Goal: Transaction & Acquisition: Purchase product/service

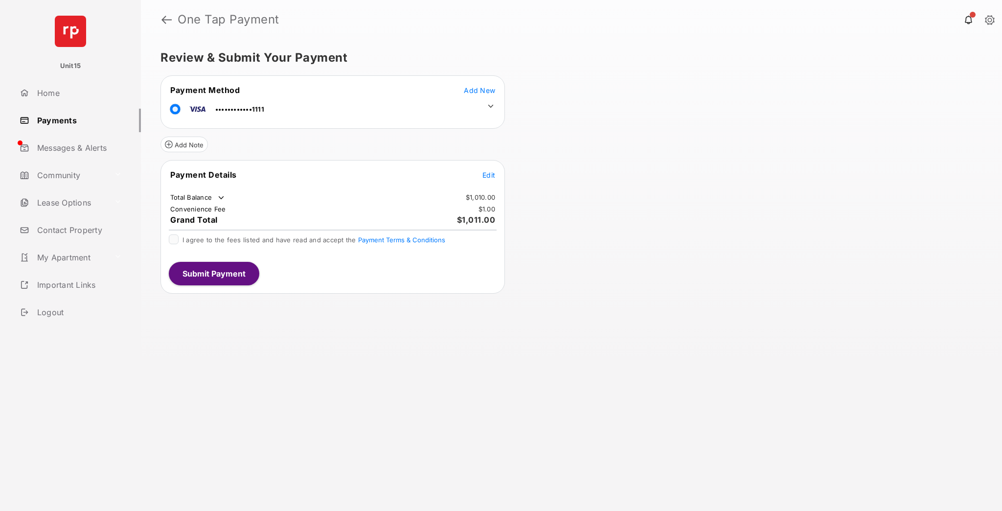
click at [487, 102] on icon at bounding box center [490, 106] width 9 height 9
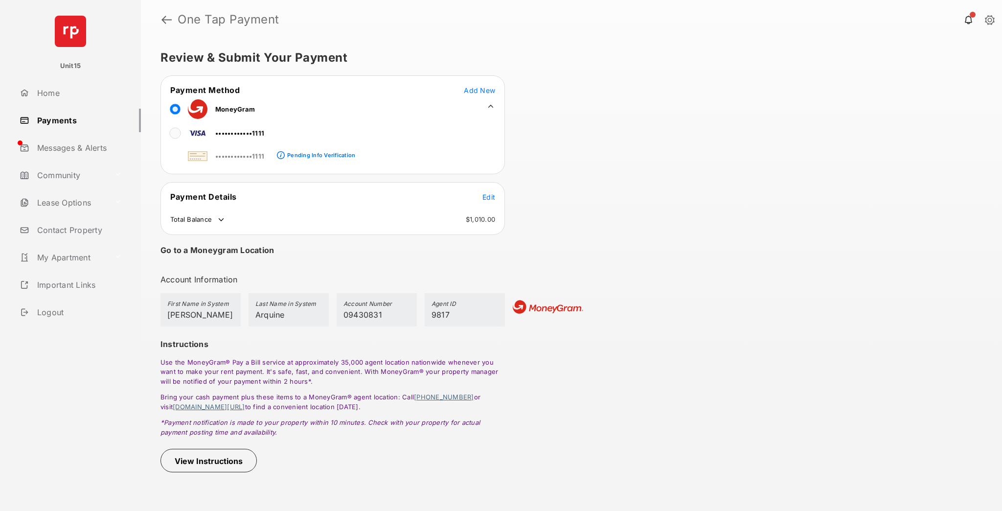
click at [221, 219] on icon at bounding box center [221, 219] width 5 height 3
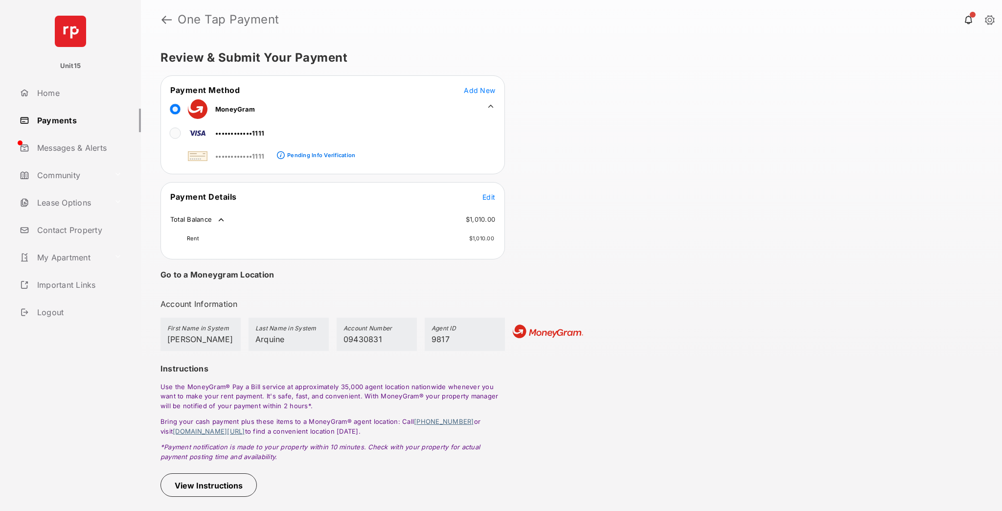
click at [221, 219] on icon at bounding box center [221, 219] width 9 height 9
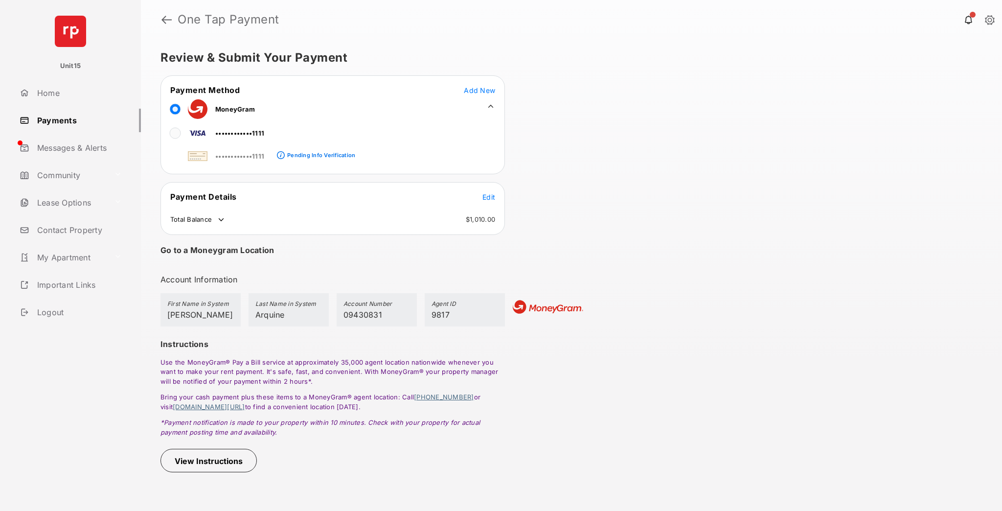
click at [189, 455] on button "View Instructions" at bounding box center [208, 460] width 96 height 23
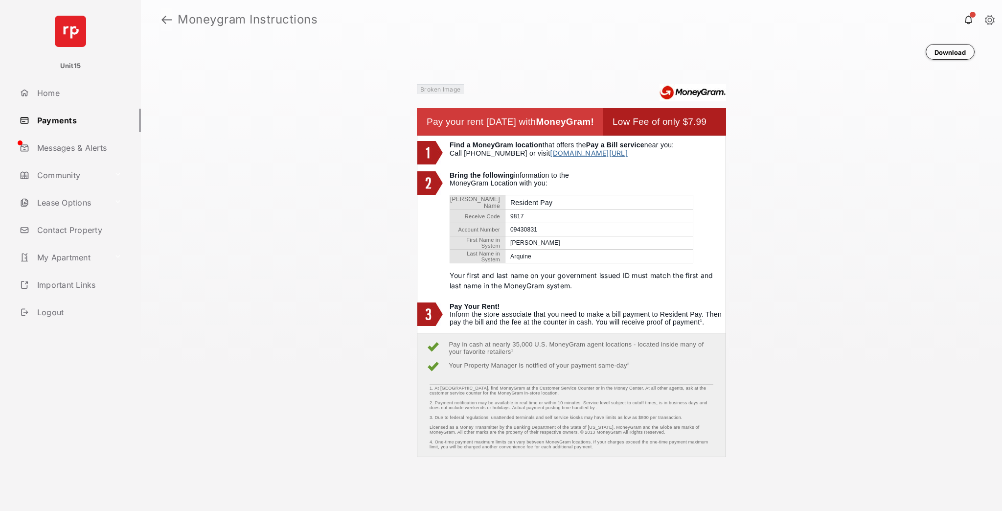
click at [162, 20] on link at bounding box center [166, 19] width 10 height 23
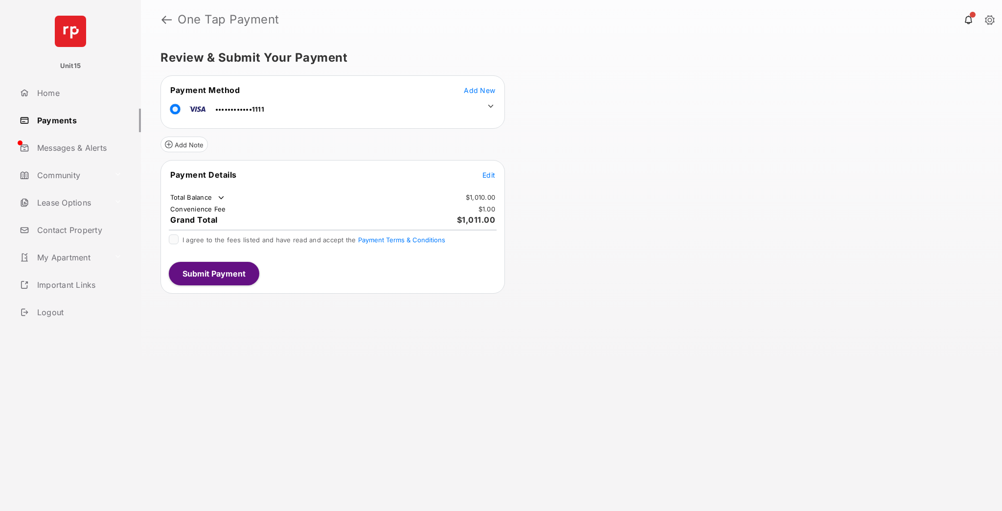
click at [488, 104] on icon at bounding box center [490, 106] width 9 height 9
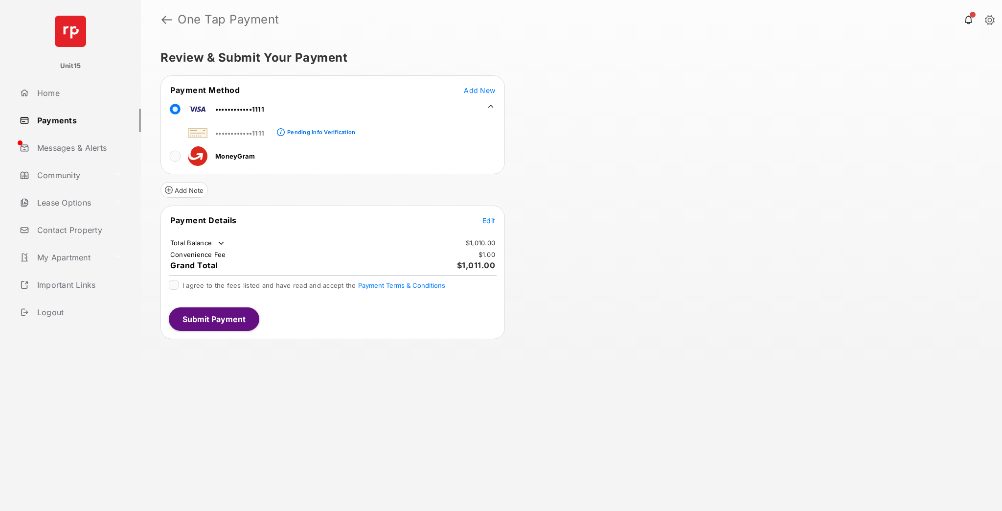
click at [593, 204] on div "Review & Submit Your Payment Payment Method Add New ••••••••••••1111 ••••••••••…" at bounding box center [571, 275] width 861 height 472
click at [188, 193] on button "Add Note" at bounding box center [183, 190] width 47 height 16
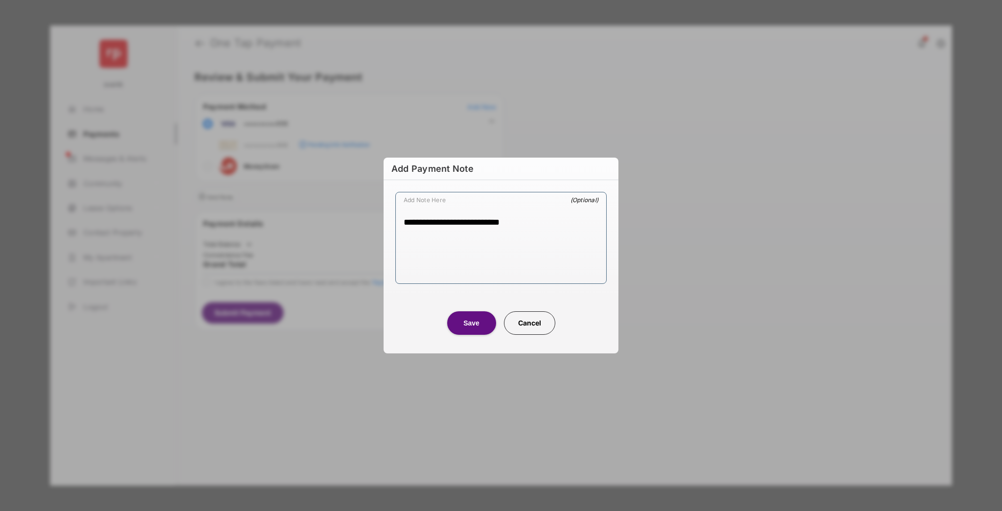
type textarea "**********"
click at [523, 319] on button "Cancel" at bounding box center [529, 322] width 51 height 23
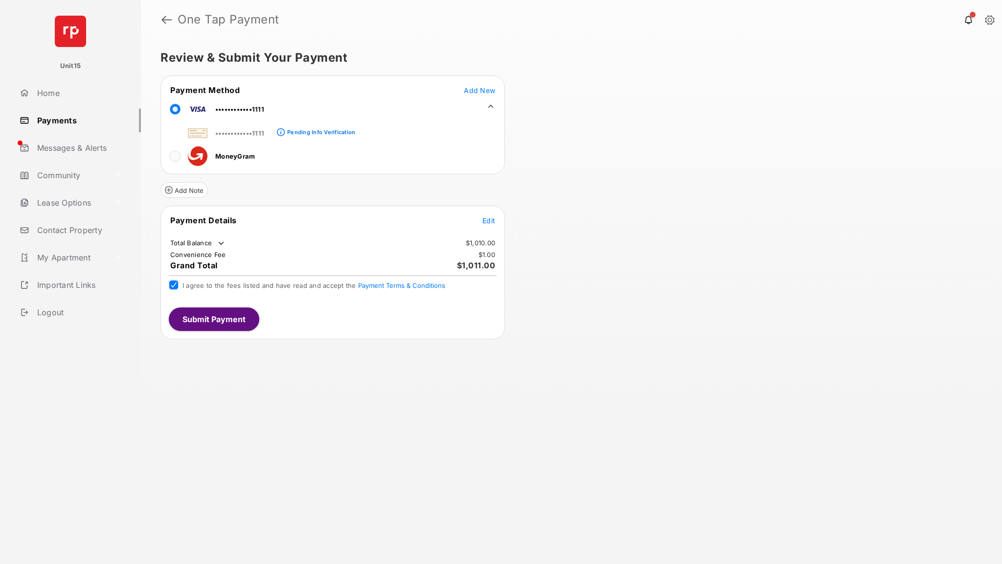
click at [660, 236] on div "Review & Submit Your Payment Payment Method Add New ••••••••••••1111 ••••••••••…" at bounding box center [571, 301] width 861 height 524
click at [167, 22] on link at bounding box center [166, 19] width 10 height 23
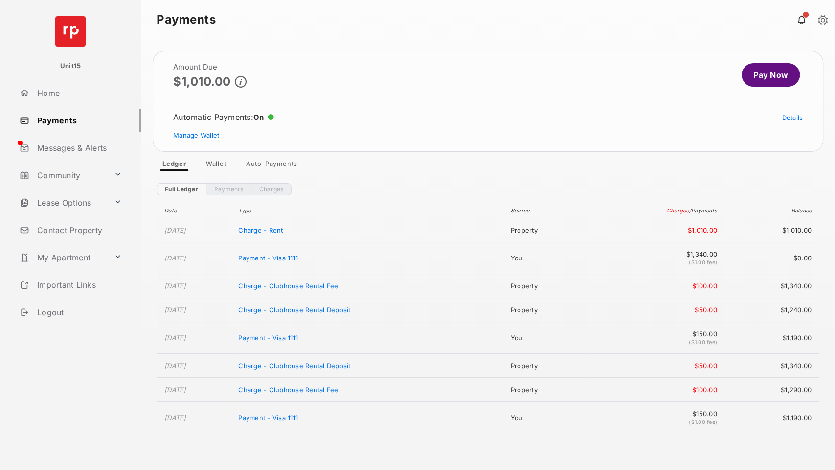
click at [777, 73] on link "Pay Now" at bounding box center [771, 74] width 58 height 23
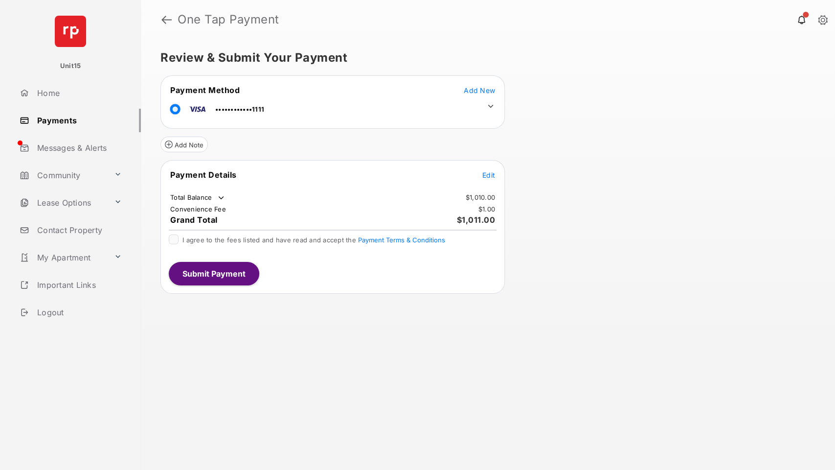
click at [489, 107] on icon at bounding box center [490, 106] width 9 height 9
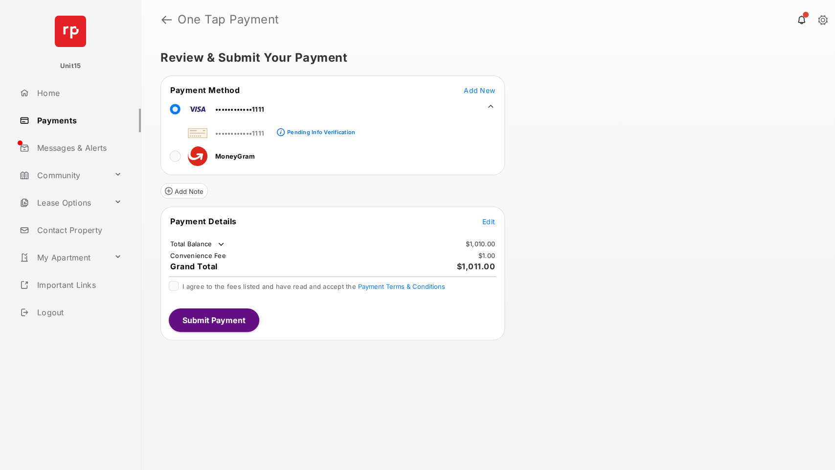
click at [175, 107] on div at bounding box center [175, 109] width 10 height 15
click at [186, 192] on button "Add Note" at bounding box center [183, 191] width 47 height 16
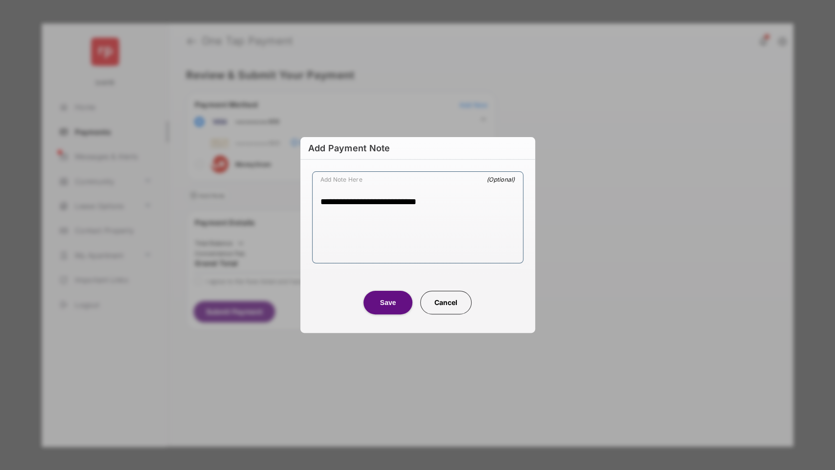
type textarea "**********"
click at [396, 311] on button "Save" at bounding box center [388, 302] width 49 height 23
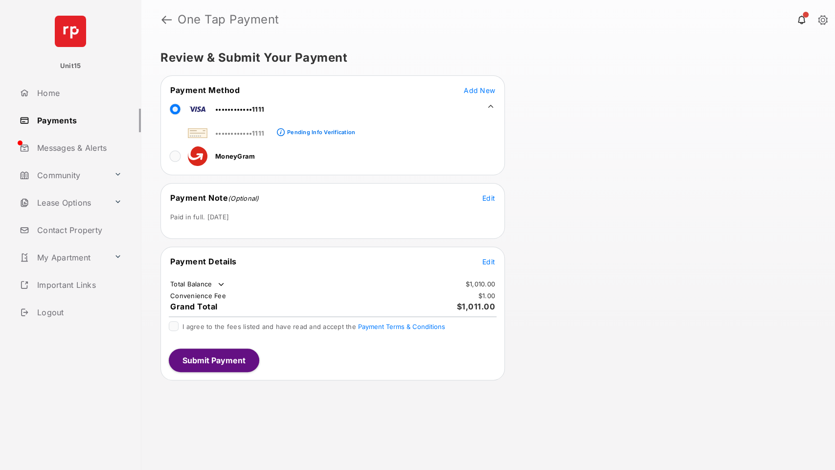
click at [215, 281] on td "Total Balance" at bounding box center [198, 284] width 56 height 10
click at [222, 284] on icon at bounding box center [221, 284] width 5 height 3
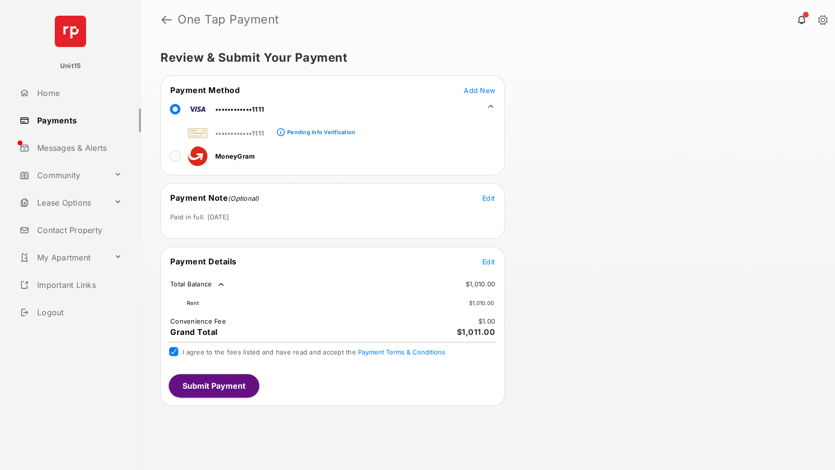
click at [226, 389] on button "Submit Payment" at bounding box center [214, 385] width 91 height 23
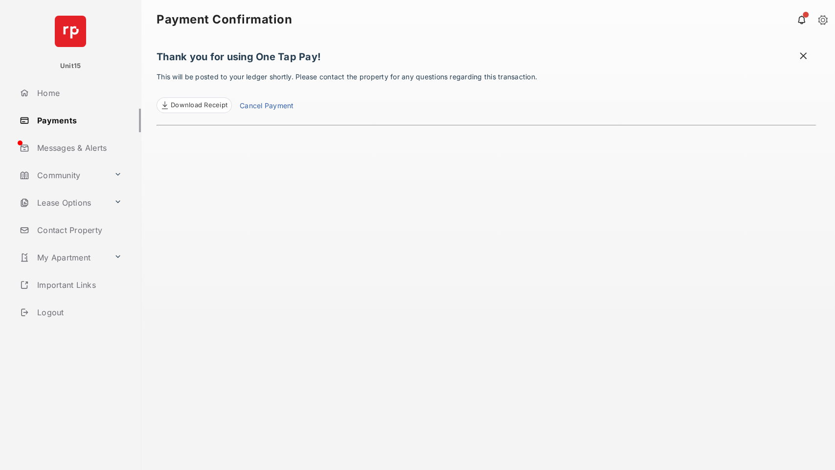
click at [244, 105] on link "Cancel Payment" at bounding box center [267, 106] width 54 height 13
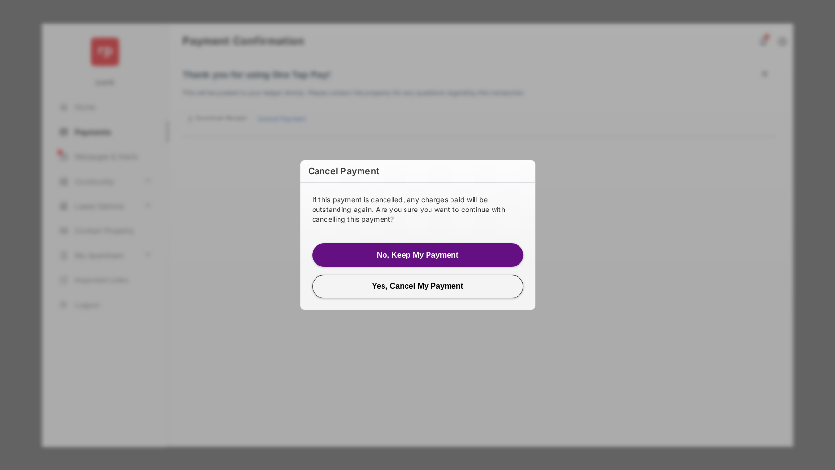
click at [349, 254] on button "No, Keep My Payment" at bounding box center [417, 254] width 211 height 23
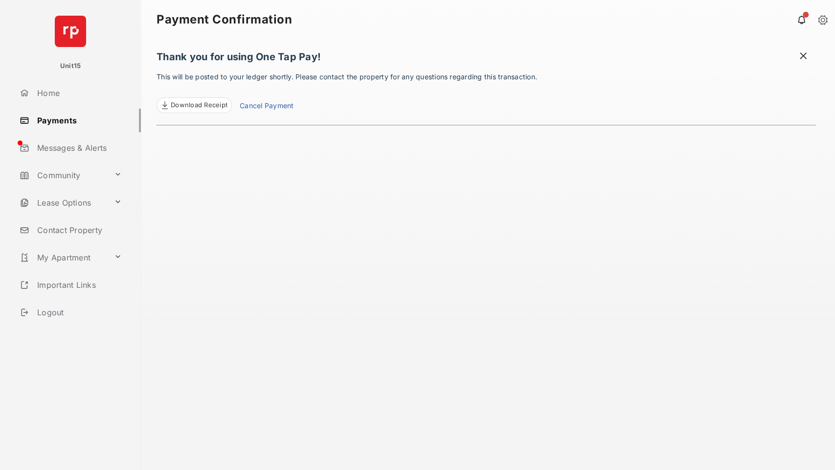
click at [212, 105] on span "Download Receipt" at bounding box center [199, 105] width 57 height 10
click at [805, 55] on span at bounding box center [803, 57] width 10 height 12
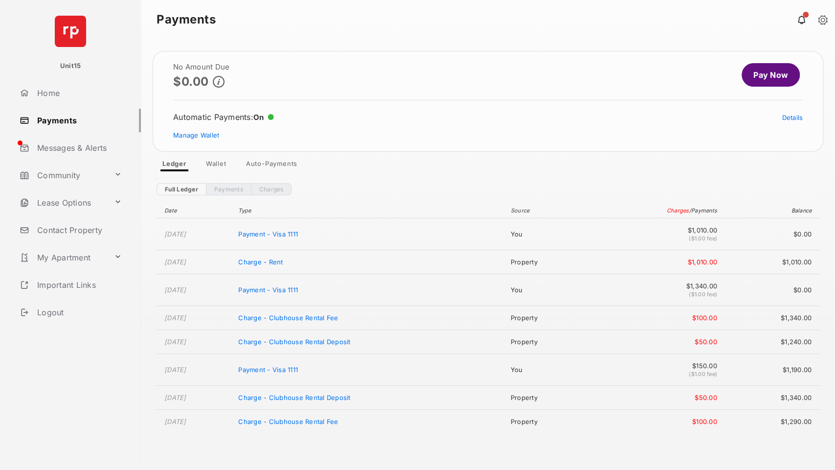
click at [503, 231] on td "Payment - Visa 1111" at bounding box center [369, 234] width 272 height 32
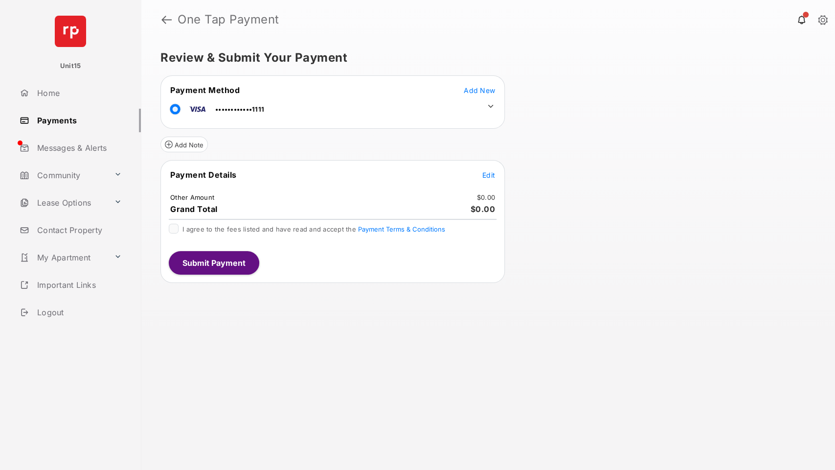
click at [492, 107] on icon at bounding box center [490, 106] width 9 height 9
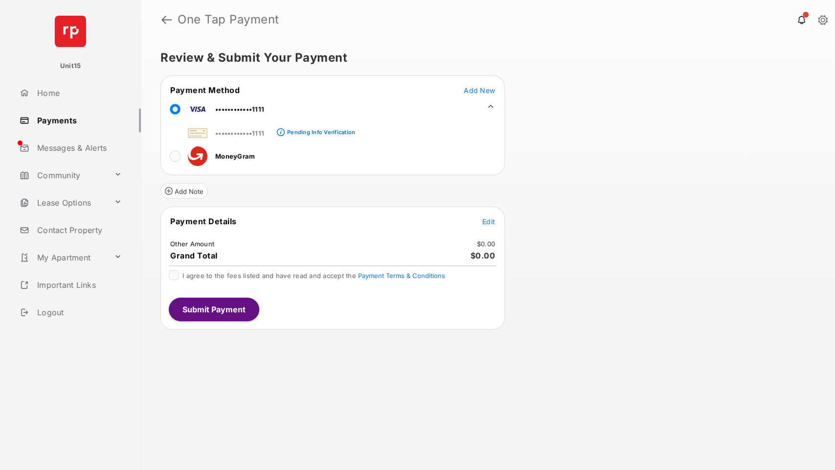
click at [178, 194] on button "Add Note" at bounding box center [183, 191] width 47 height 16
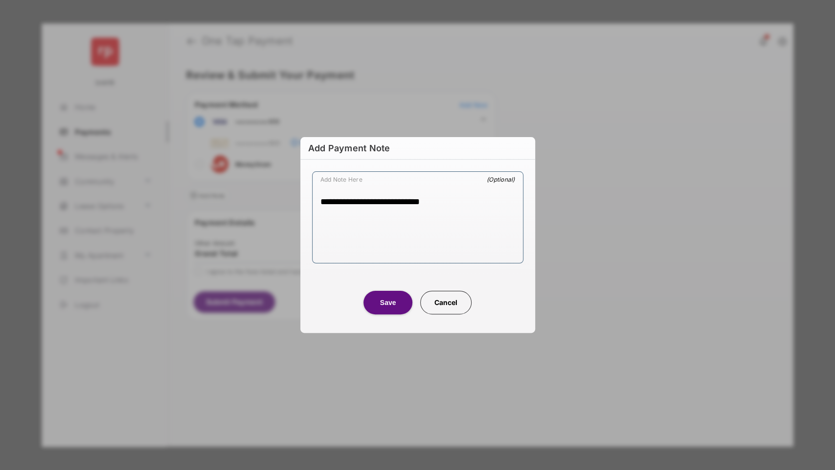
type textarea "**********"
click at [381, 299] on button "Save" at bounding box center [388, 302] width 49 height 23
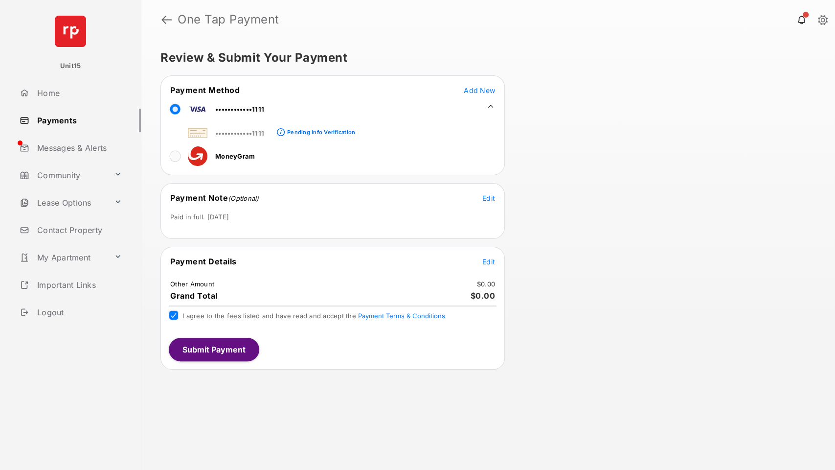
click at [210, 349] on button "Submit Payment" at bounding box center [214, 349] width 91 height 23
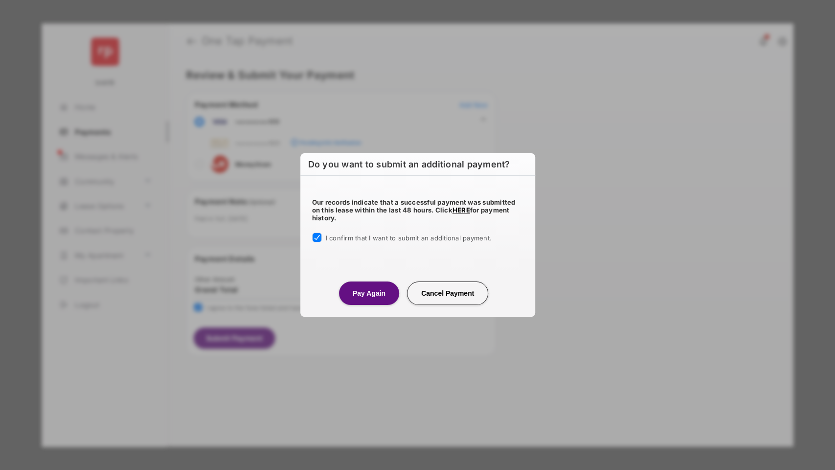
click at [345, 299] on button "Pay Again" at bounding box center [369, 292] width 60 height 23
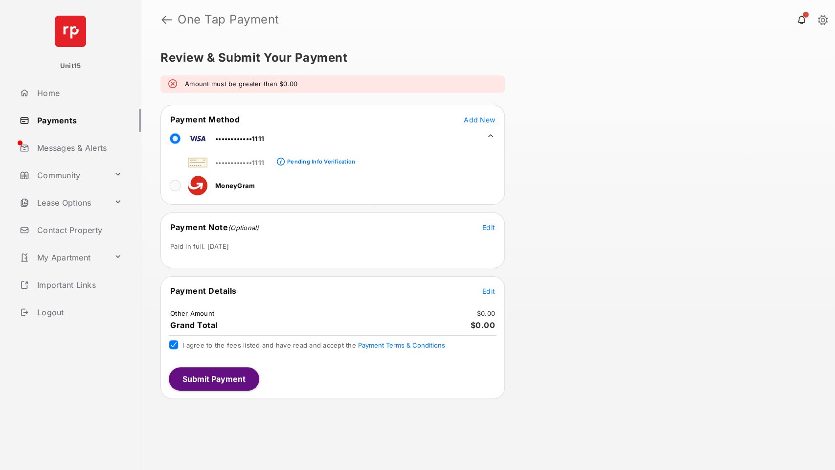
click at [237, 378] on button "Submit Payment" at bounding box center [214, 378] width 91 height 23
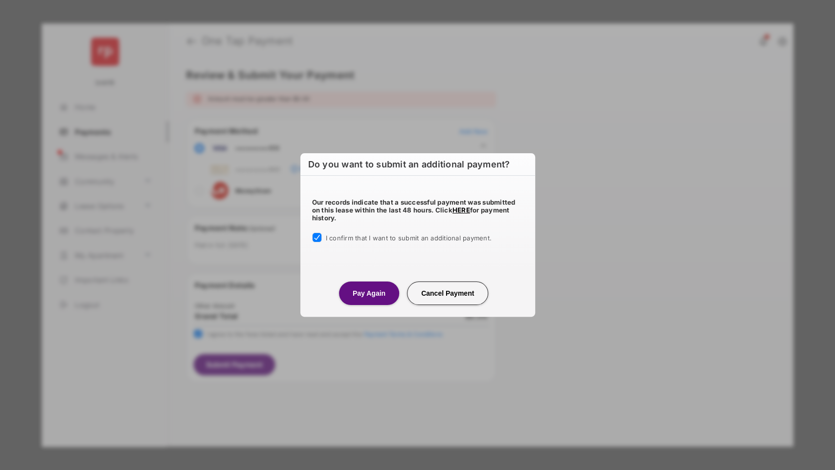
click at [380, 288] on button "Pay Again" at bounding box center [369, 292] width 60 height 23
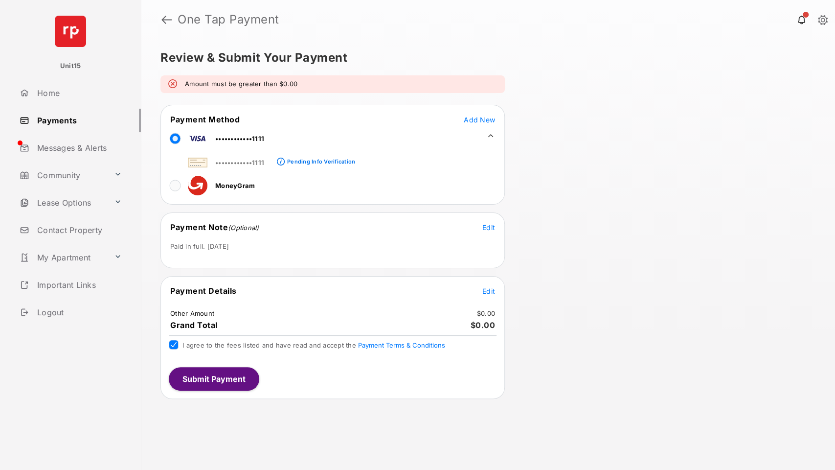
click at [613, 190] on div "Review & Submit Your Payment Amount must be greater than $0.00 Payment Method A…" at bounding box center [488, 254] width 694 height 431
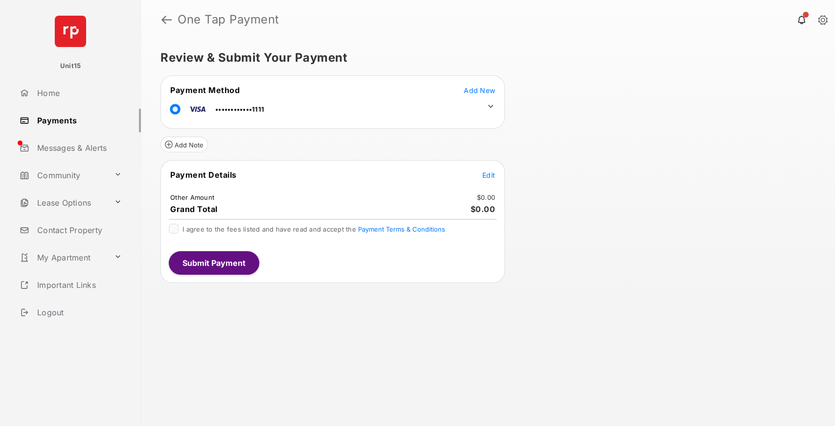
click at [598, 203] on div "Review & Submit Your Payment Payment Method Add New ••••••••••••1111 Add Note P…" at bounding box center [488, 232] width 694 height 387
click at [162, 23] on link at bounding box center [166, 19] width 10 height 23
